Goal: Task Accomplishment & Management: Use online tool/utility

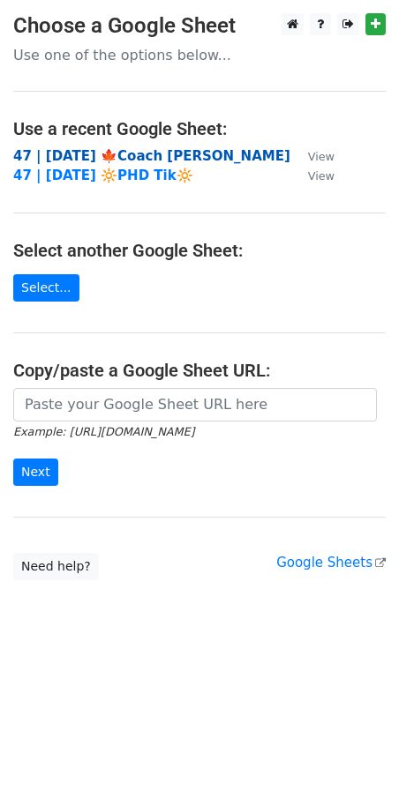
click at [118, 148] on strong "47 | [DATE] 🍁Coach [PERSON_NAME]" at bounding box center [151, 156] width 277 height 16
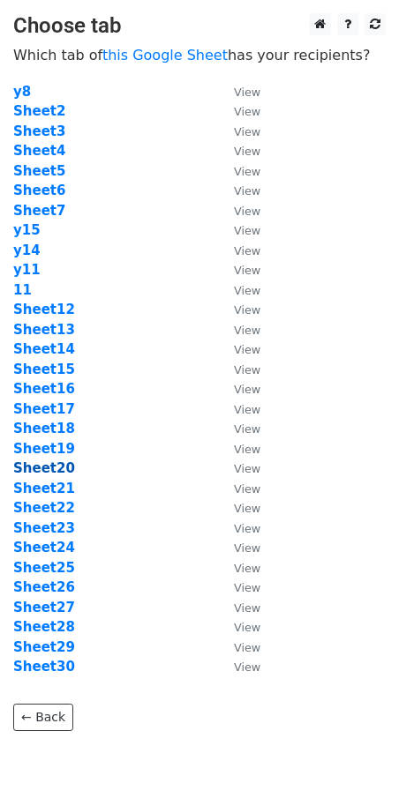
click at [42, 470] on strong "Sheet20" at bounding box center [44, 468] width 62 height 16
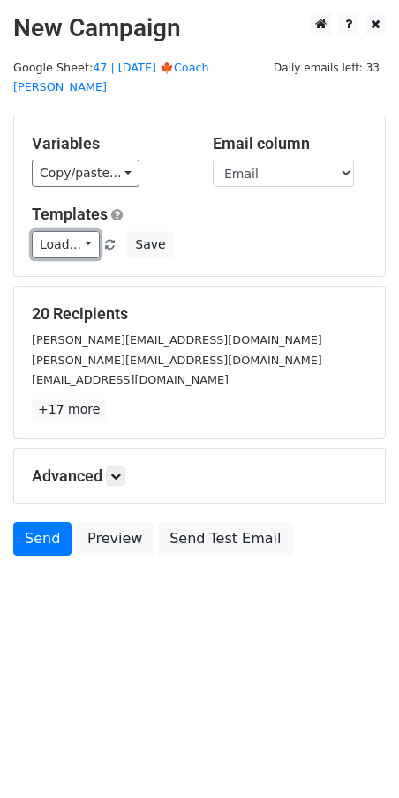
click at [62, 231] on link "Load..." at bounding box center [66, 244] width 68 height 27
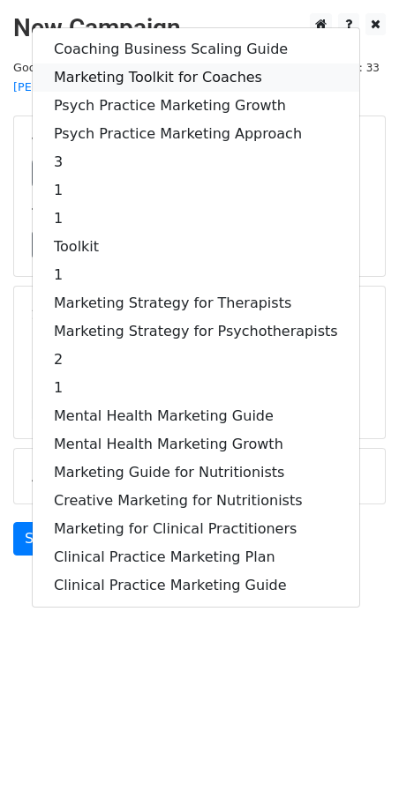
click at [153, 63] on link "Marketing Toolkit for Coaches" at bounding box center [196, 77] width 326 height 28
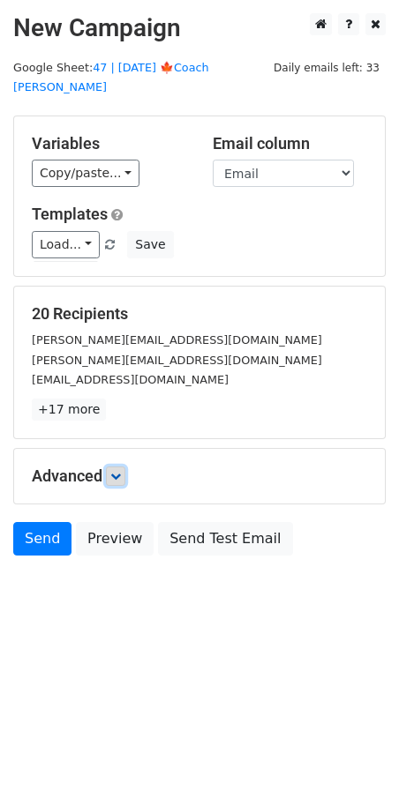
click at [121, 471] on icon at bounding box center [115, 476] width 11 height 11
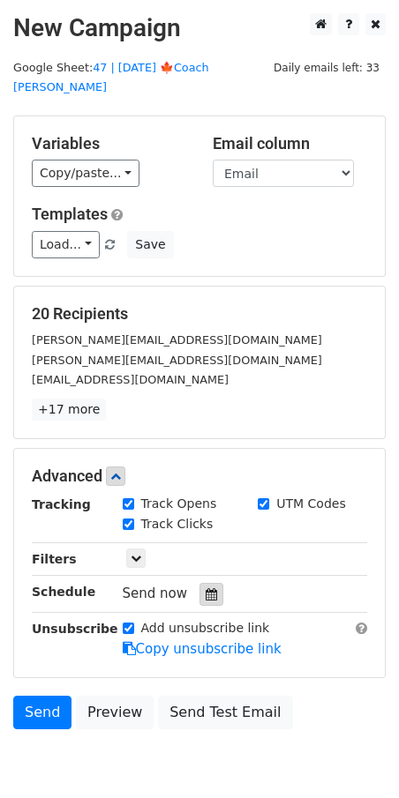
click at [205, 588] on icon at bounding box center [210, 594] width 11 height 12
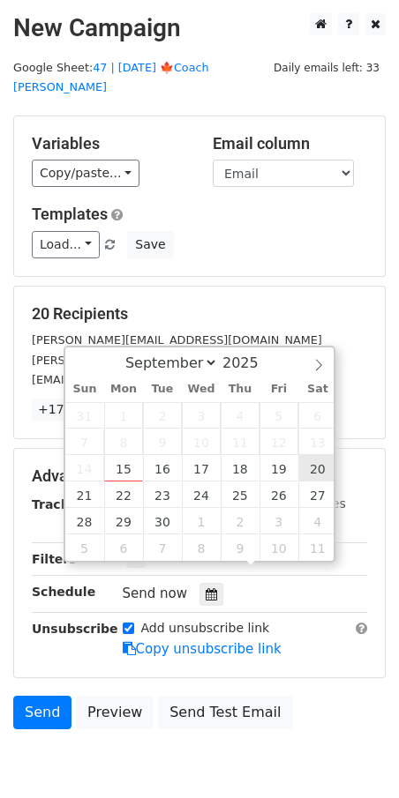
type input "2025-09-20 12:00"
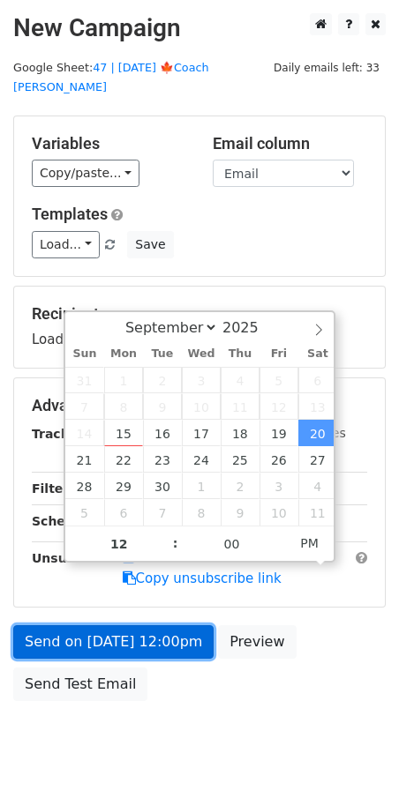
click at [162, 625] on link "Send on Sep 20 at 12:00pm" at bounding box center [113, 642] width 200 height 34
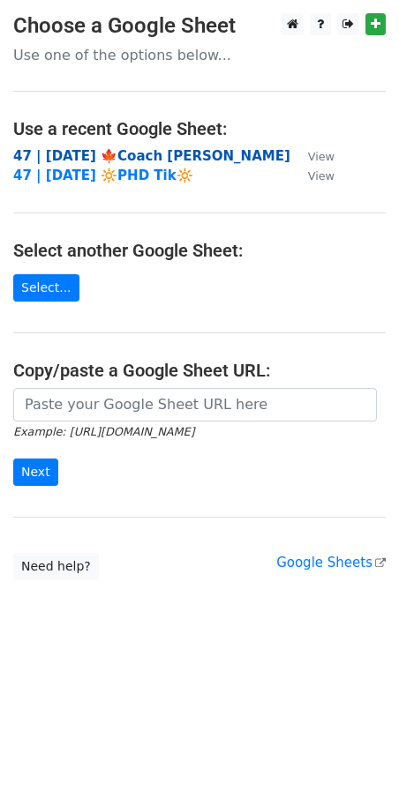
click at [112, 152] on strong "47 | SEP 11 '25 🍁Coach Tik" at bounding box center [151, 156] width 277 height 16
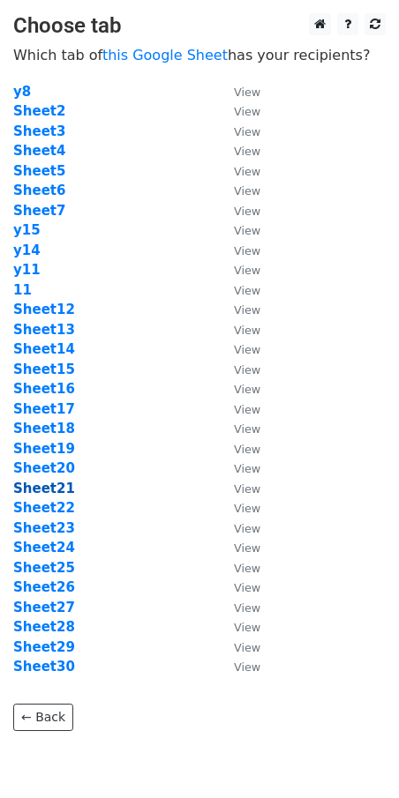
click at [47, 490] on strong "Sheet21" at bounding box center [44, 489] width 62 height 16
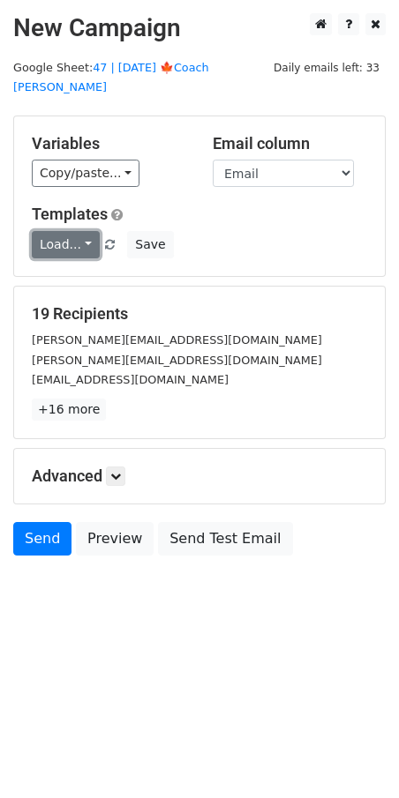
click at [60, 231] on link "Load..." at bounding box center [66, 244] width 68 height 27
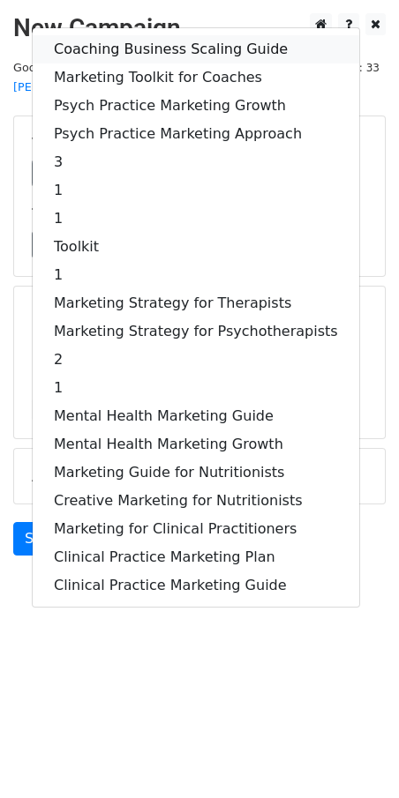
click at [134, 35] on link "Coaching Business Scaling Guide" at bounding box center [196, 49] width 326 height 28
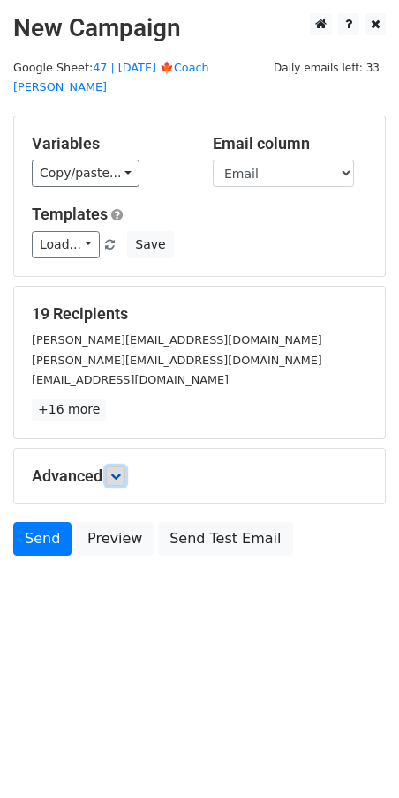
click at [116, 471] on icon at bounding box center [115, 476] width 11 height 11
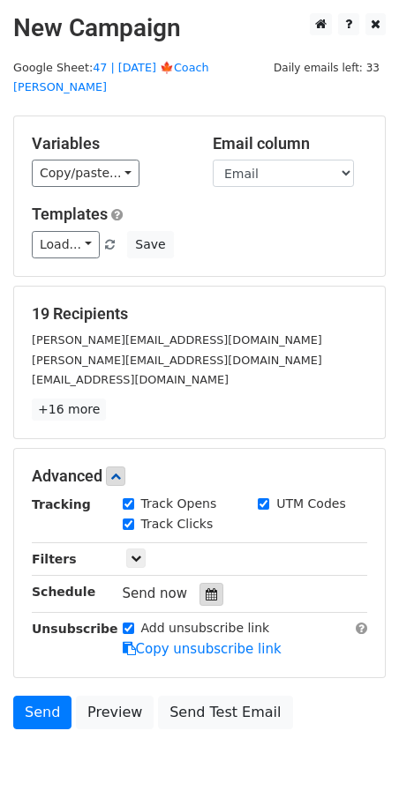
click at [205, 588] on icon at bounding box center [210, 594] width 11 height 12
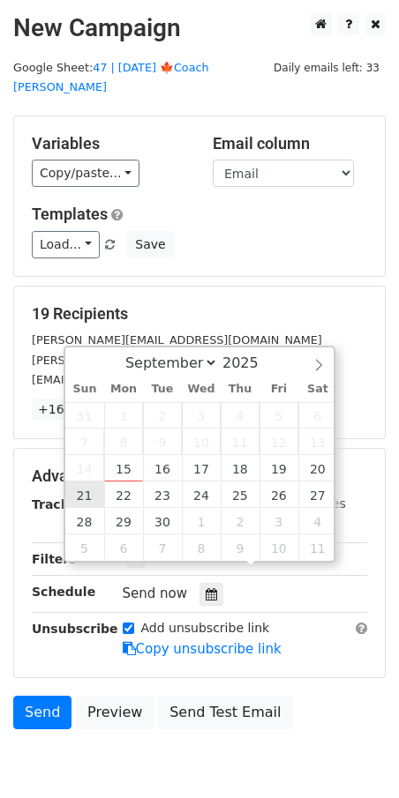
type input "2025-09-21 12:00"
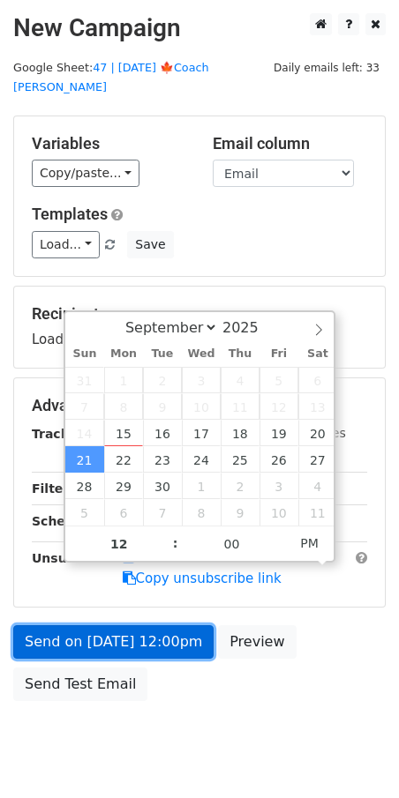
click at [103, 625] on link "Send on Sep 21 at 12:00pm" at bounding box center [113, 642] width 200 height 34
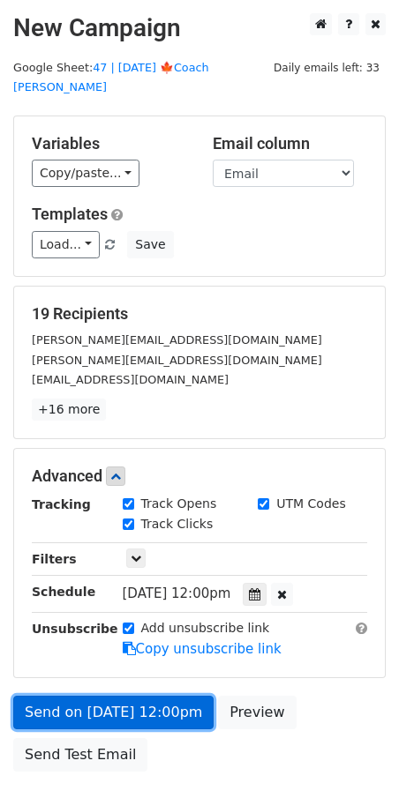
click at [116, 696] on link "Send on Sep 21 at 12:00pm" at bounding box center [113, 713] width 200 height 34
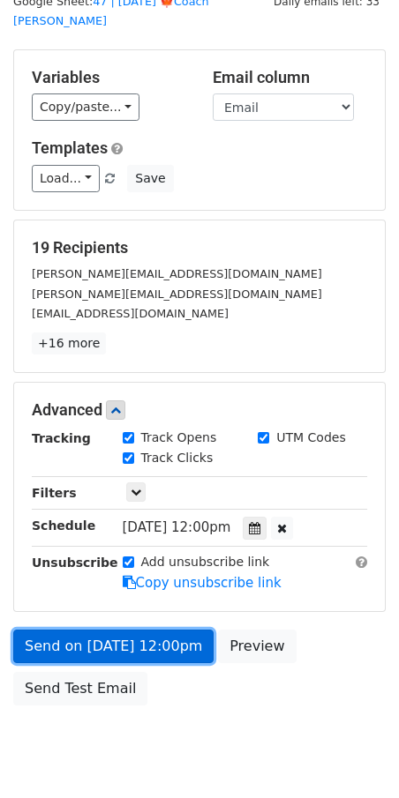
scroll to position [68, 0]
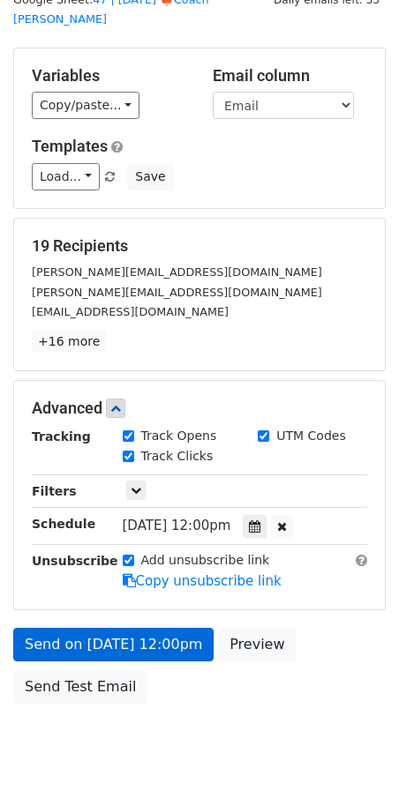
click at [116, 682] on div "Send on Sep 21 at 12:00pm Preview Send Test Email" at bounding box center [199, 670] width 399 height 85
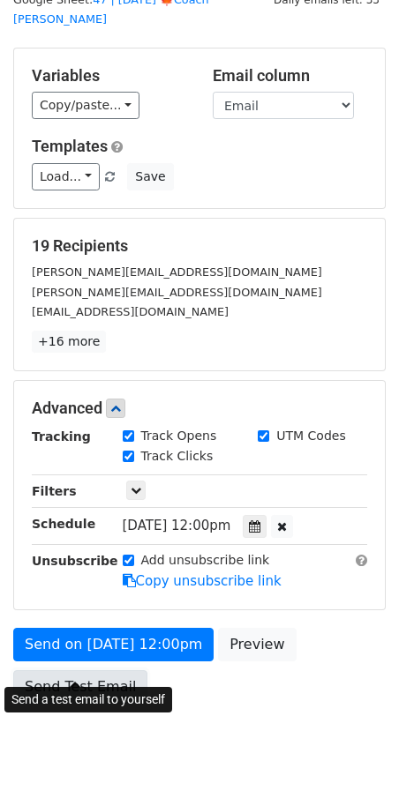
click at [98, 670] on link "Send Test Email" at bounding box center [80, 687] width 134 height 34
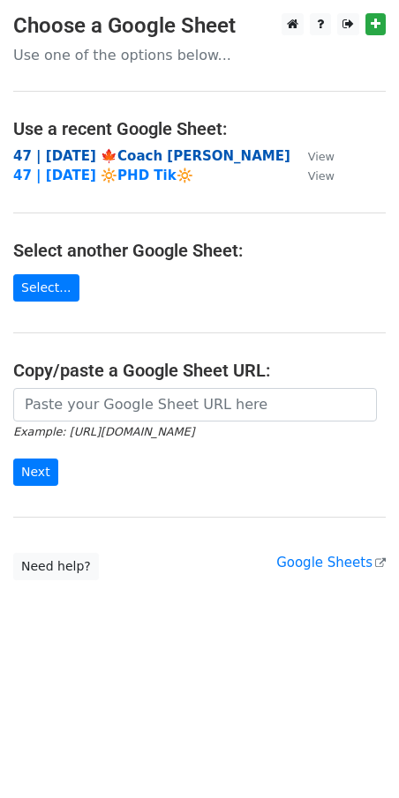
click at [144, 153] on strong "47 | SEP 11 '25 🍁Coach Tik" at bounding box center [151, 156] width 277 height 16
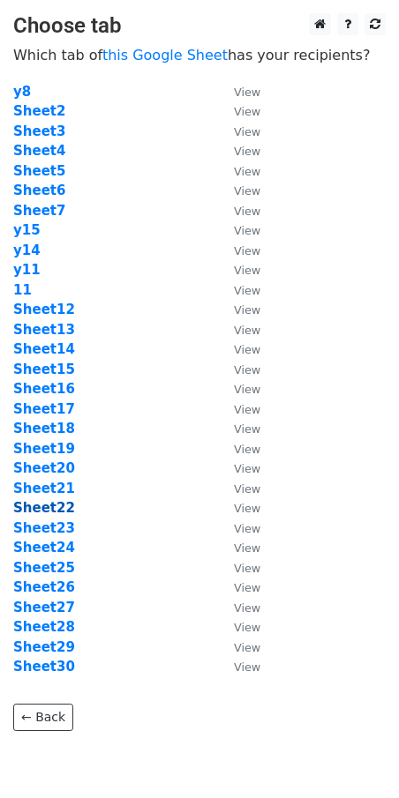
click at [48, 512] on strong "Sheet22" at bounding box center [44, 508] width 62 height 16
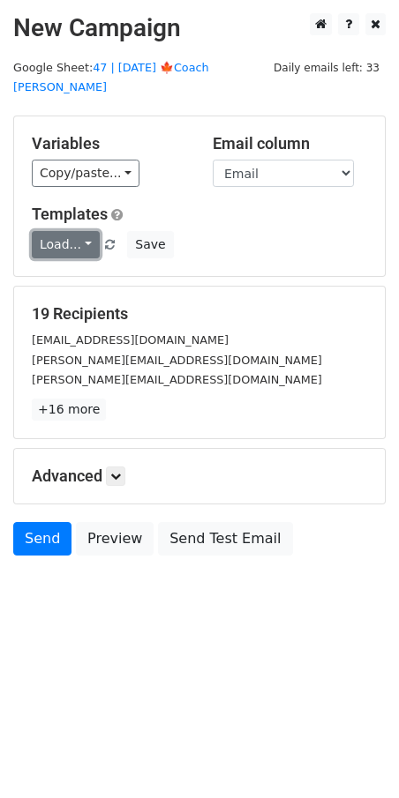
click at [65, 231] on link "Load..." at bounding box center [66, 244] width 68 height 27
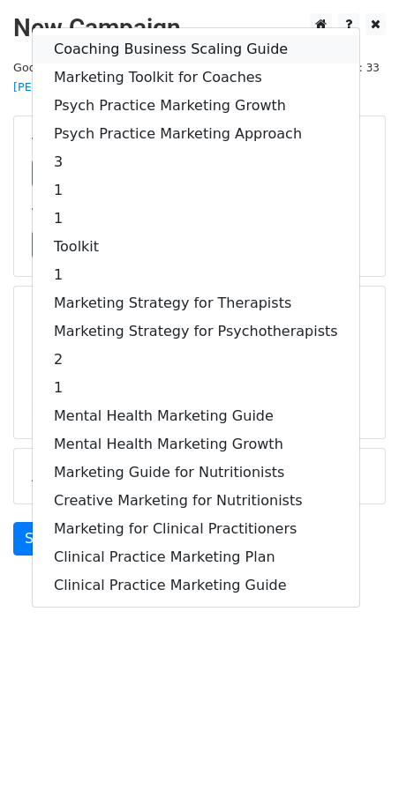
click at [123, 35] on link "Coaching Business Scaling Guide" at bounding box center [196, 49] width 326 height 28
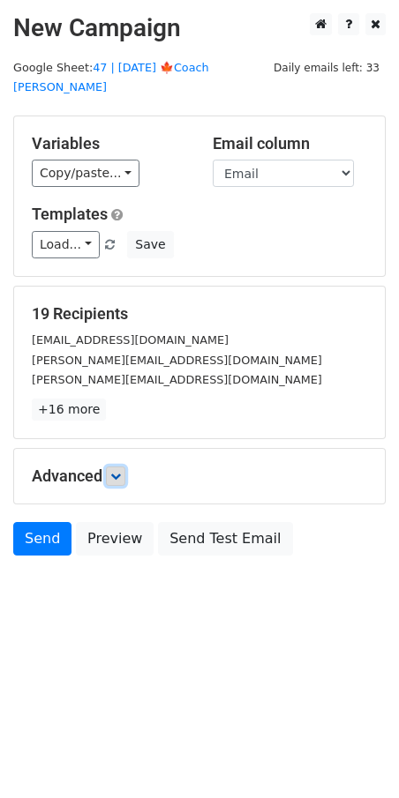
click at [121, 471] on icon at bounding box center [115, 476] width 11 height 11
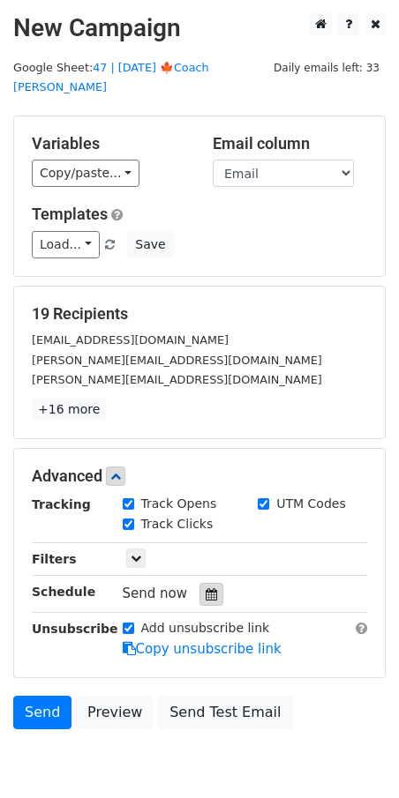
click at [205, 588] on icon at bounding box center [210, 594] width 11 height 12
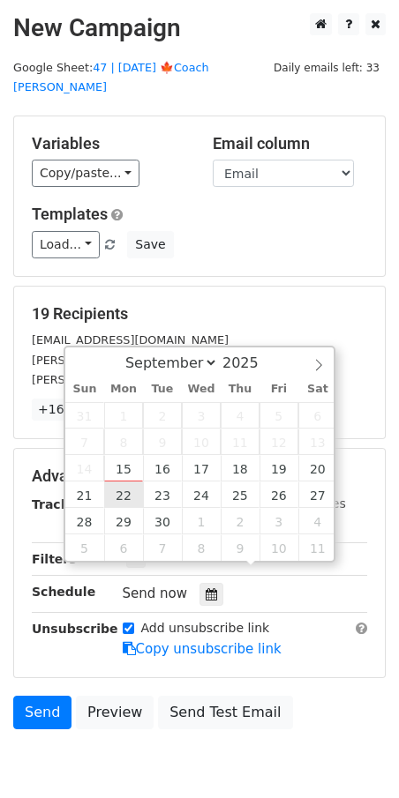
type input "2025-09-22 12:00"
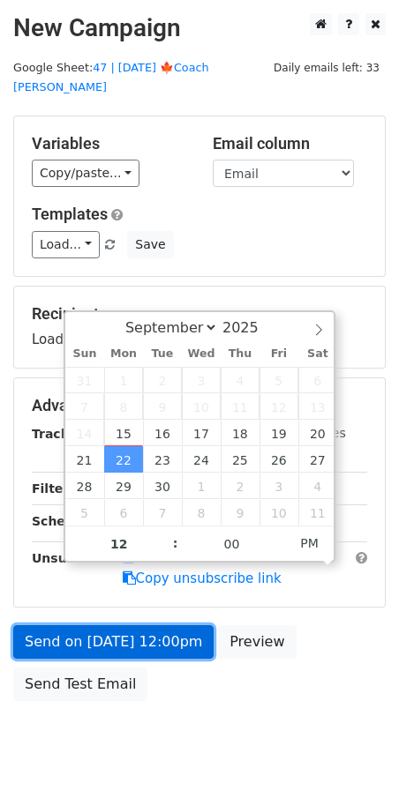
click at [115, 628] on form "Variables Copy/paste... {{Name}} {{Email}} Email column Name Email Templates Lo…" at bounding box center [199, 413] width 372 height 594
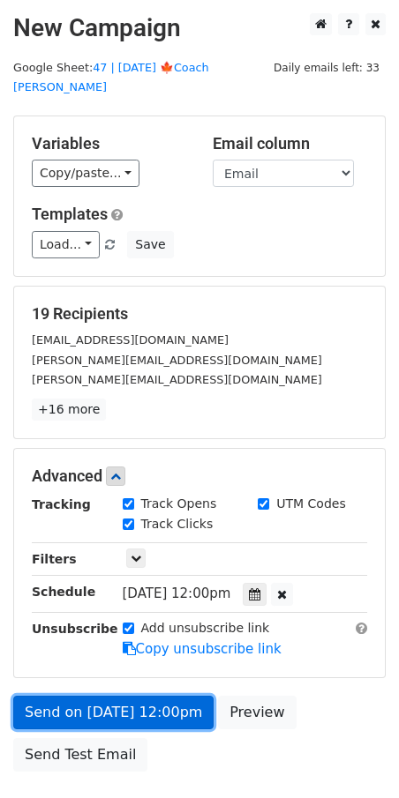
click at [91, 696] on link "Send on Sep 22 at 12:00pm" at bounding box center [113, 713] width 200 height 34
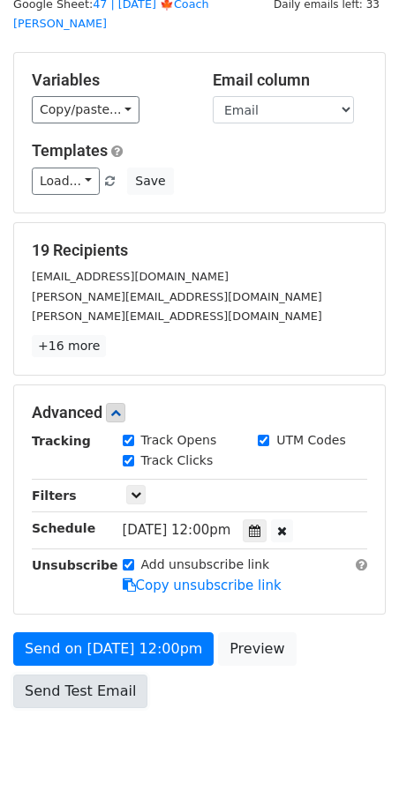
click at [93, 675] on link "Send Test Email" at bounding box center [80, 692] width 134 height 34
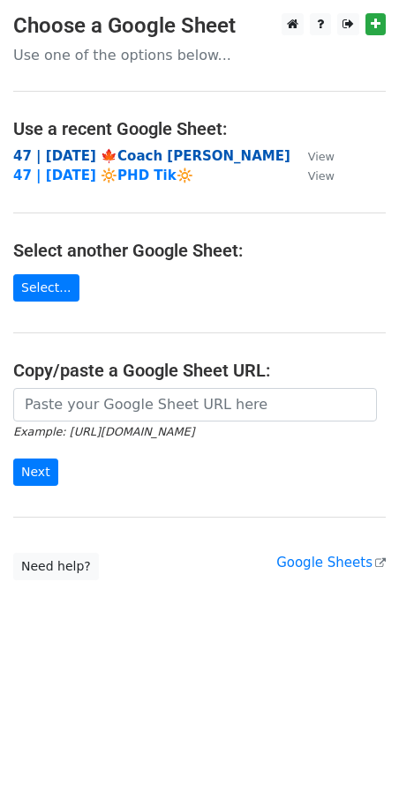
click at [106, 153] on strong "47 | [DATE] 🍁Coach [PERSON_NAME]" at bounding box center [151, 156] width 277 height 16
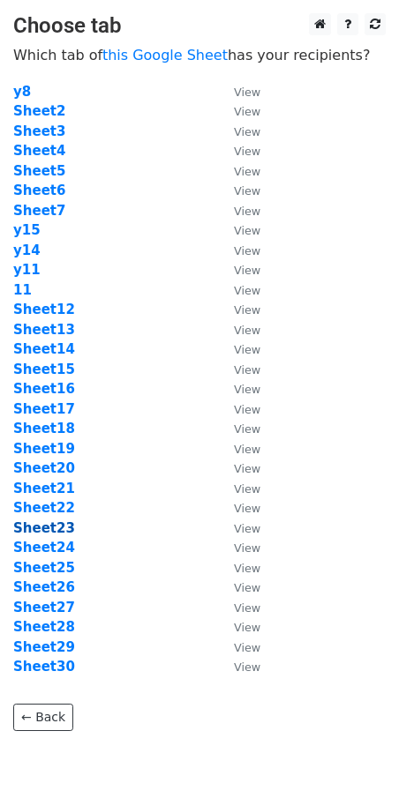
click at [56, 526] on strong "Sheet23" at bounding box center [44, 528] width 62 height 16
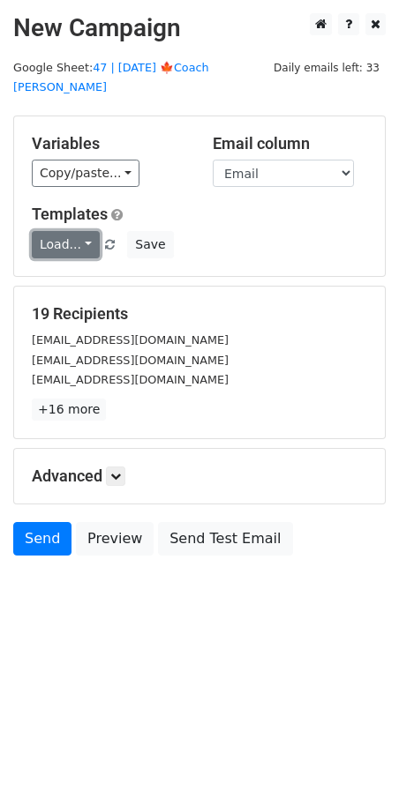
click at [66, 231] on link "Load..." at bounding box center [66, 244] width 68 height 27
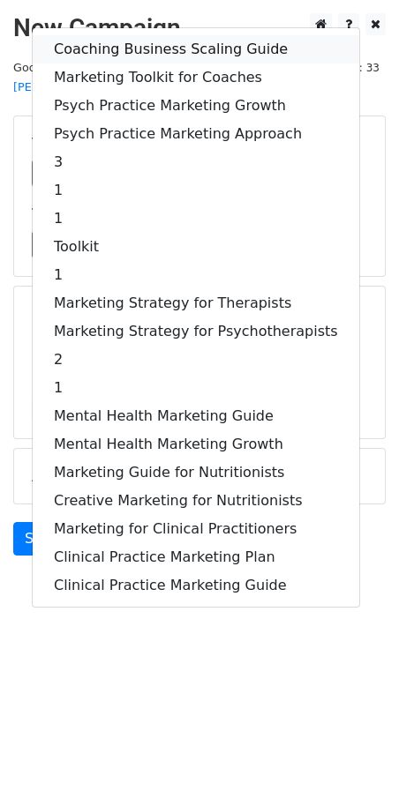
click at [108, 35] on link "Coaching Business Scaling Guide" at bounding box center [196, 49] width 326 height 28
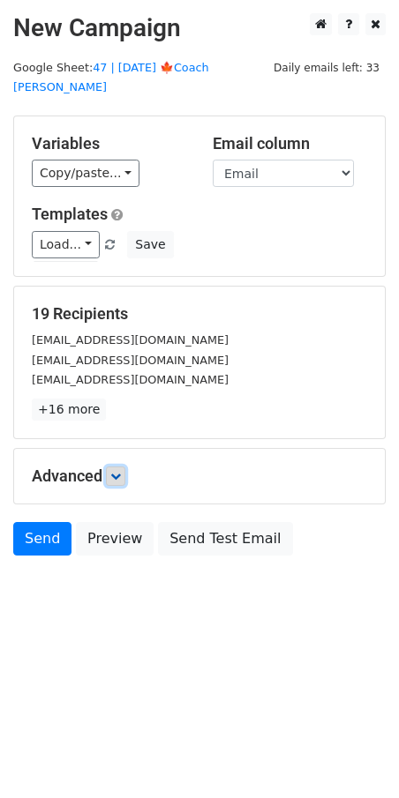
click at [111, 466] on link at bounding box center [115, 475] width 19 height 19
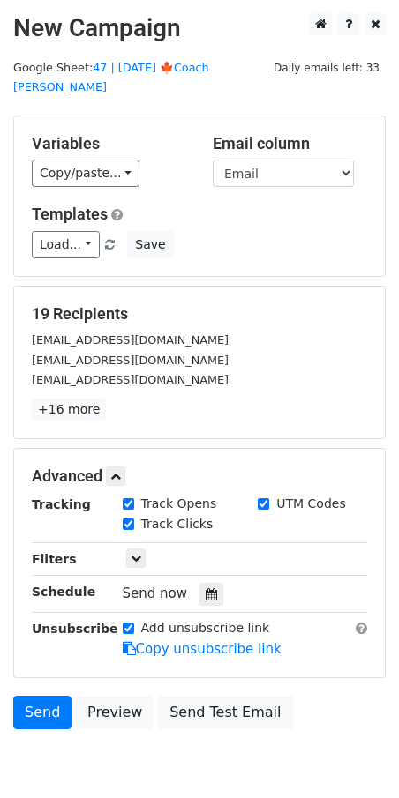
click at [219, 594] on div "Tracking Track Opens UTM Codes Track Clicks Filters Only include spreadsheet ro…" at bounding box center [199, 577] width 335 height 165
click at [210, 583] on div at bounding box center [211, 594] width 24 height 23
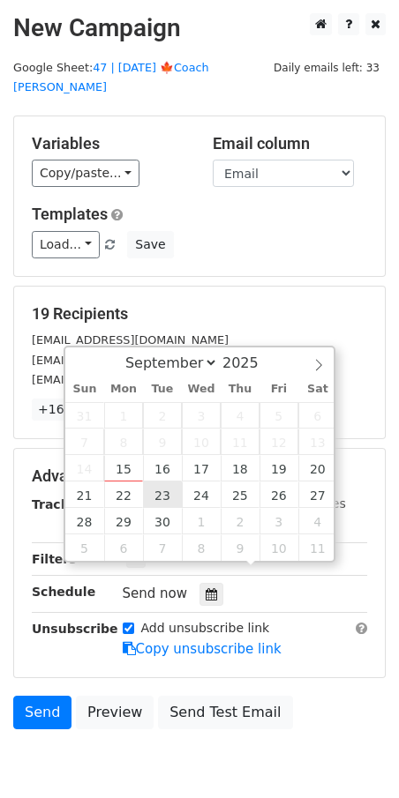
type input "2025-09-23 12:00"
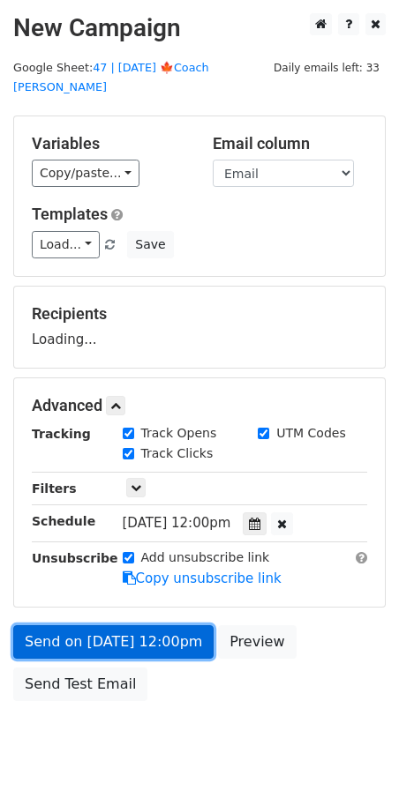
click at [146, 625] on link "Send on Sep 23 at 12:00pm" at bounding box center [113, 642] width 200 height 34
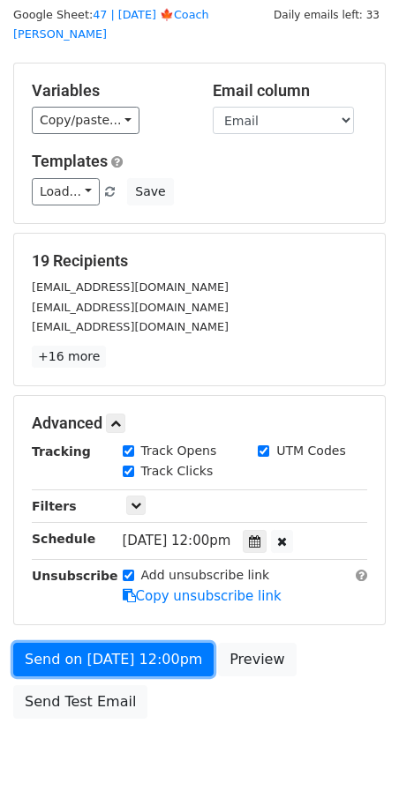
scroll to position [53, 0]
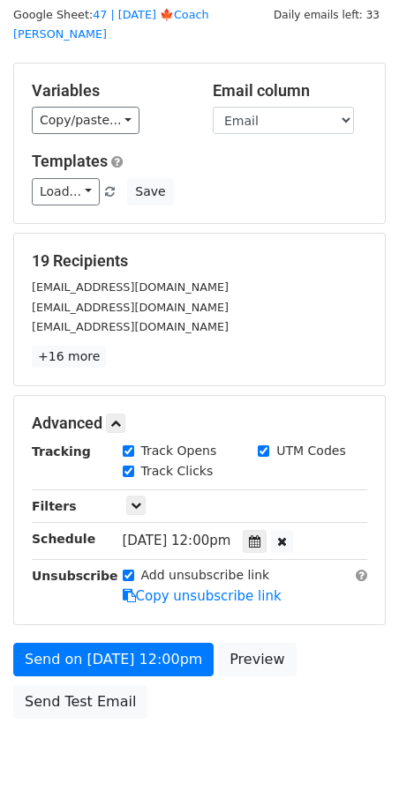
click at [71, 661] on div "Send on Sep 23 at 12:00pm Preview Send Test Email" at bounding box center [199, 685] width 399 height 85
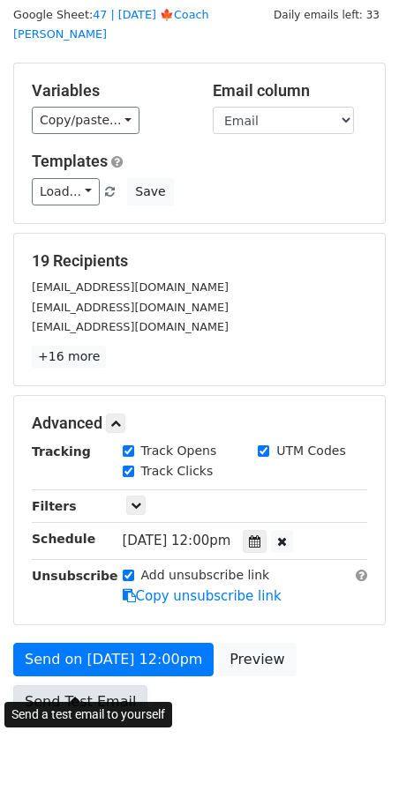
click at [63, 685] on link "Send Test Email" at bounding box center [80, 702] width 134 height 34
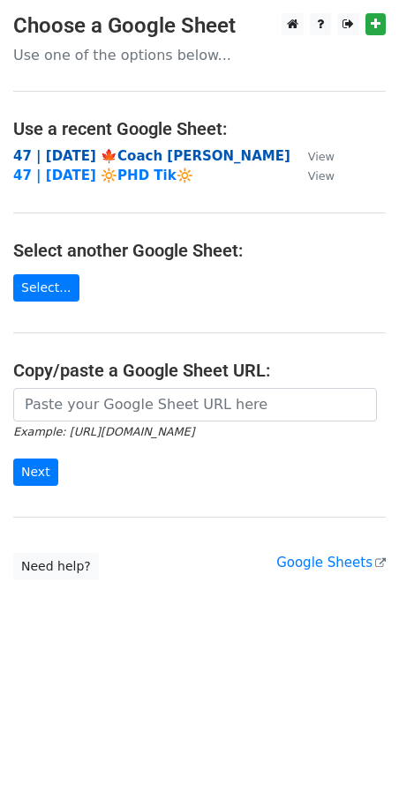
click at [125, 156] on strong "47 | [DATE] 🍁Coach [PERSON_NAME]" at bounding box center [151, 156] width 277 height 16
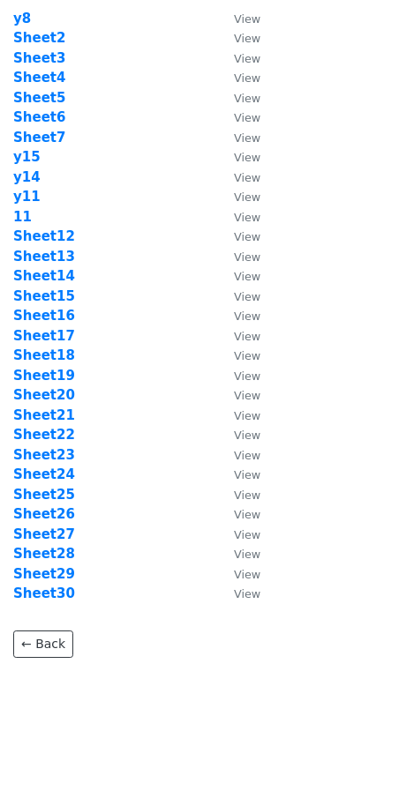
scroll to position [71, 0]
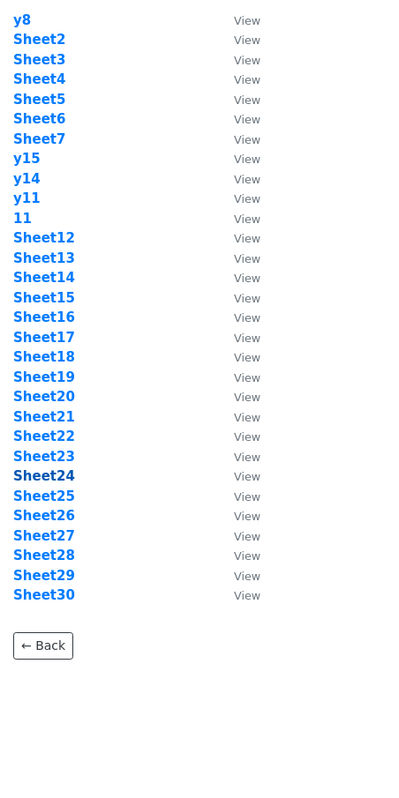
click at [45, 474] on strong "Sheet24" at bounding box center [44, 476] width 62 height 16
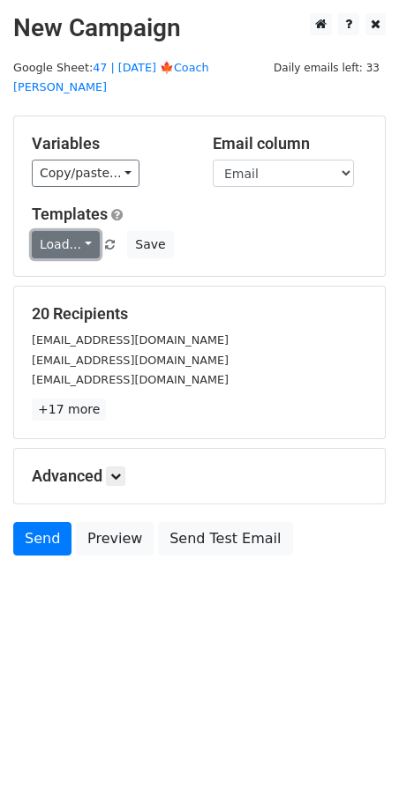
click at [60, 231] on link "Load..." at bounding box center [66, 244] width 68 height 27
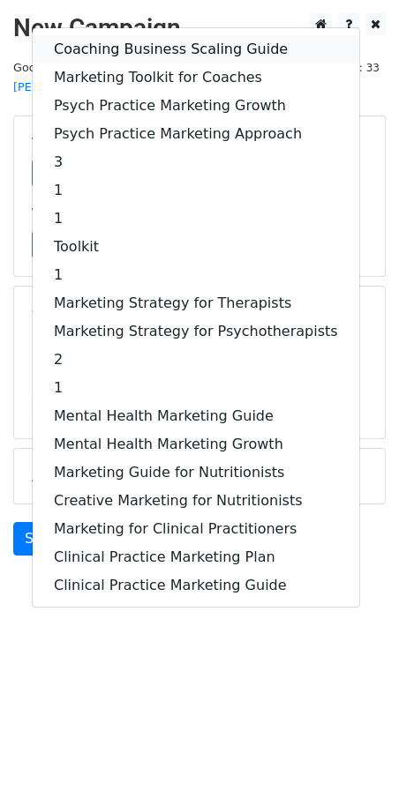
click at [102, 35] on link "Coaching Business Scaling Guide" at bounding box center [196, 49] width 326 height 28
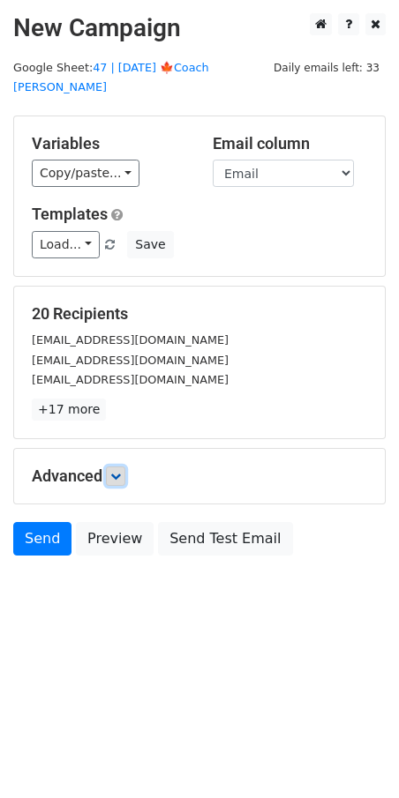
click at [121, 471] on icon at bounding box center [115, 476] width 11 height 11
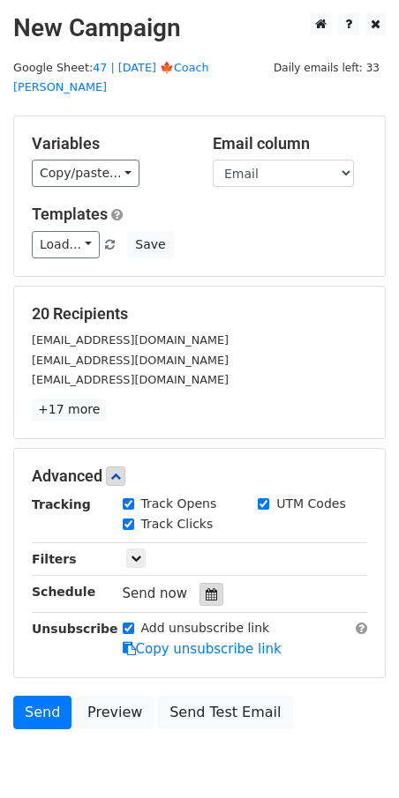
click at [199, 583] on div at bounding box center [211, 594] width 24 height 23
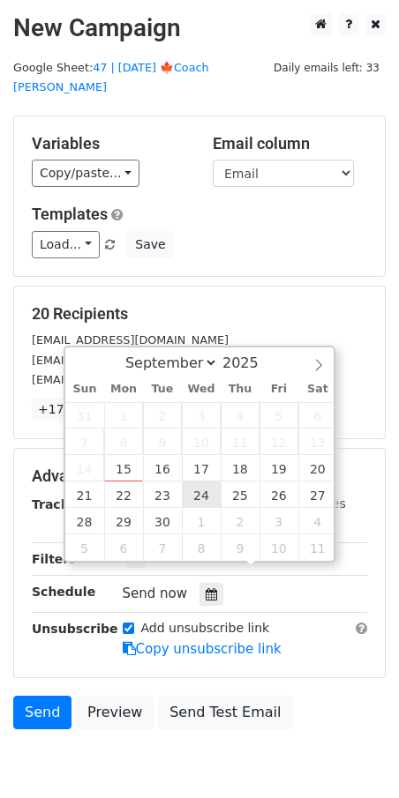
type input "2025-09-24 12:00"
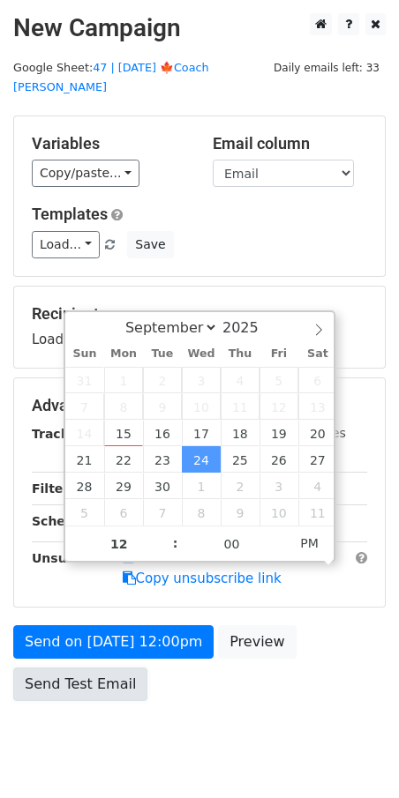
click at [116, 668] on link "Send Test Email" at bounding box center [80, 685] width 134 height 34
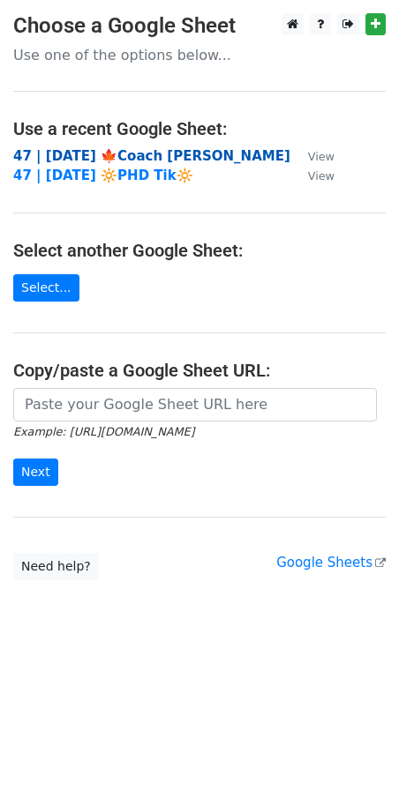
click at [135, 151] on strong "47 | SEP 11 '25 🍁Coach Tik" at bounding box center [151, 156] width 277 height 16
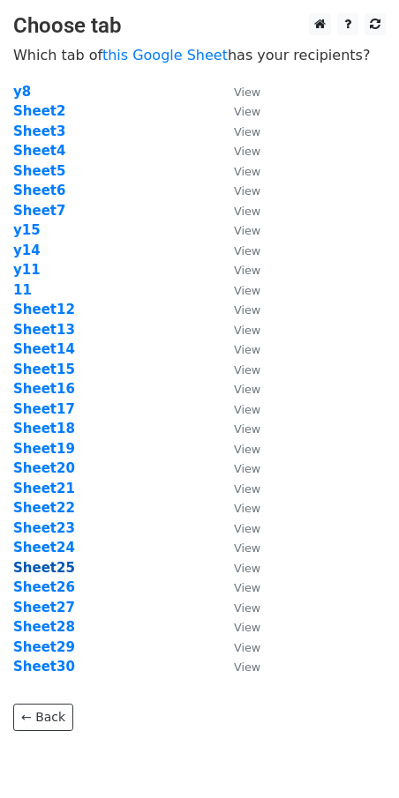
click at [43, 568] on strong "Sheet25" at bounding box center [44, 568] width 62 height 16
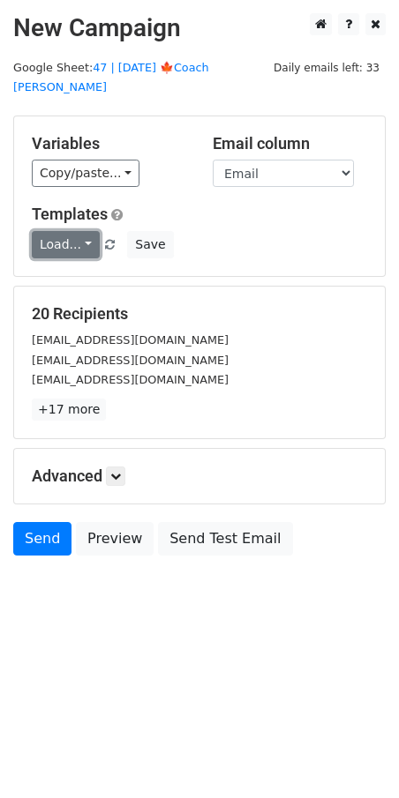
click at [53, 231] on link "Load..." at bounding box center [66, 244] width 68 height 27
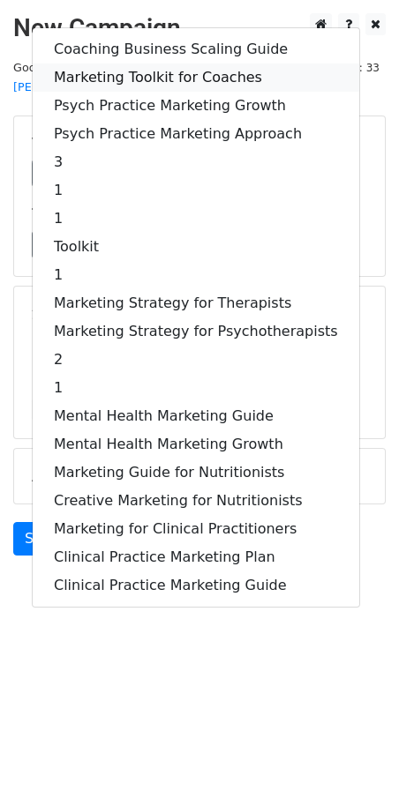
click at [158, 63] on link "Marketing Toolkit for Coaches" at bounding box center [196, 77] width 326 height 28
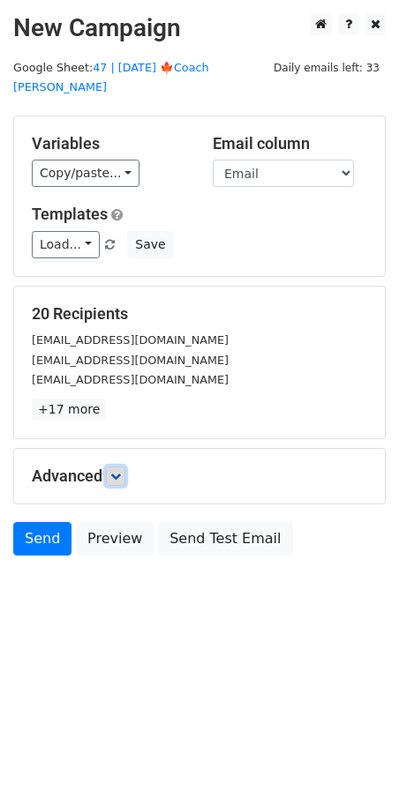
click at [117, 466] on link at bounding box center [115, 475] width 19 height 19
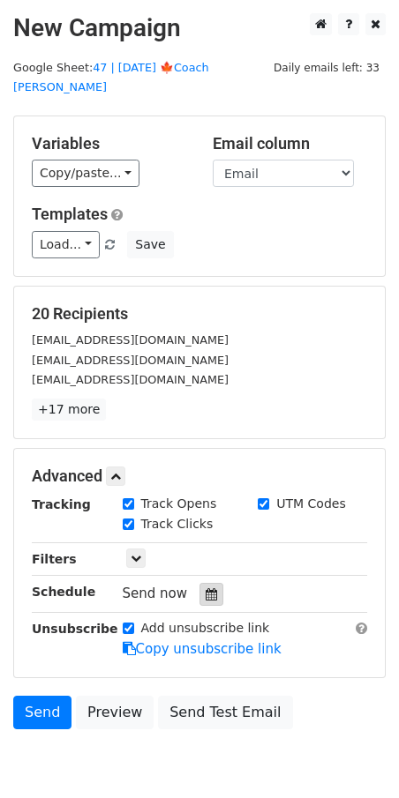
click at [205, 588] on icon at bounding box center [210, 594] width 11 height 12
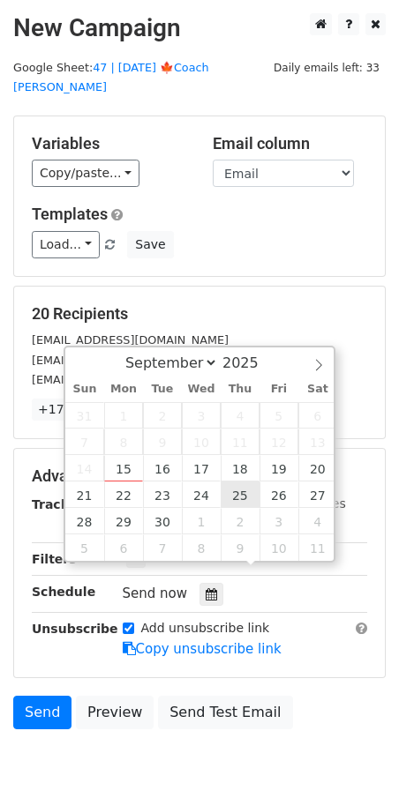
type input "[DATE] 12:00"
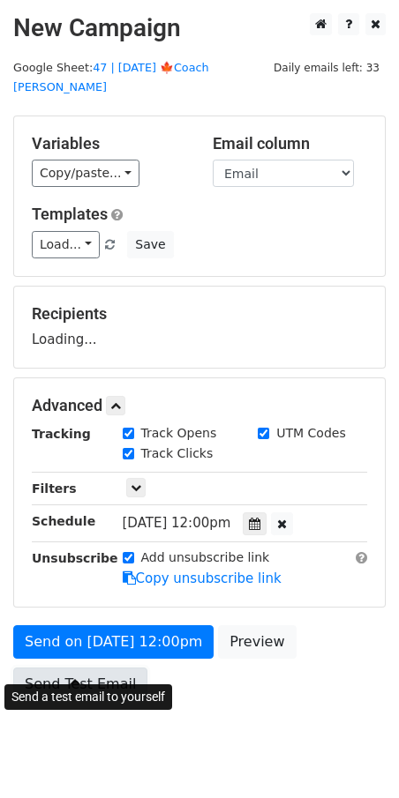
click at [101, 668] on link "Send Test Email" at bounding box center [80, 685] width 134 height 34
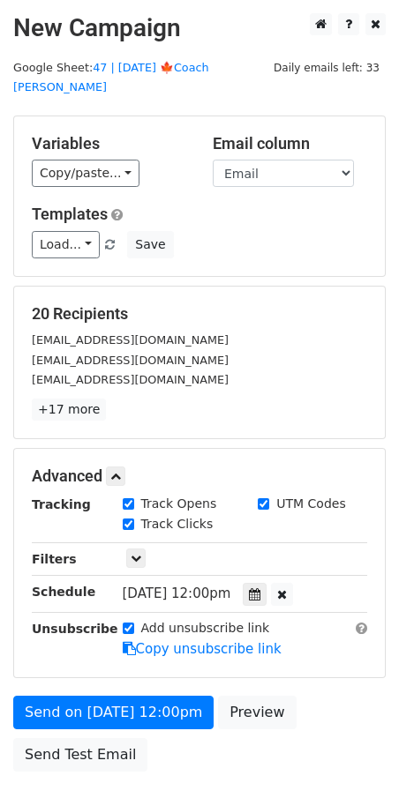
click at [146, 75] on main "New Campaign Daily emails left: 33 Google Sheet: 47 | [DATE] 🍁Coach Tik Variabl…" at bounding box center [199, 396] width 399 height 767
click at [138, 66] on link "47 | [DATE] 🍁Coach [PERSON_NAME]" at bounding box center [111, 78] width 196 height 34
